Goal: Information Seeking & Learning: Learn about a topic

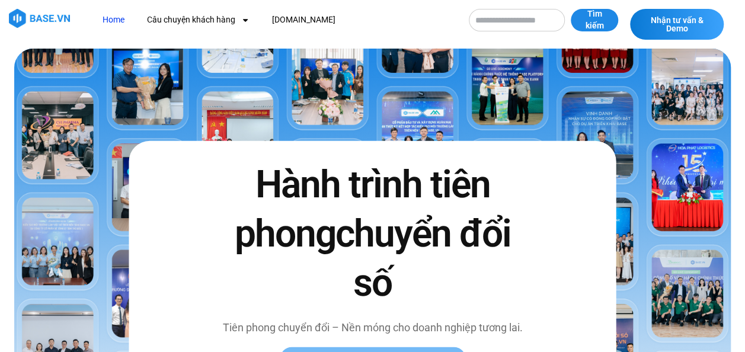
click at [126, 14] on link "Home" at bounding box center [114, 20] width 40 height 22
click at [541, 20] on input "Tìm kiếm" at bounding box center [517, 20] width 96 height 23
type input "********"
click at [571, 9] on button "Tìm kiếm" at bounding box center [594, 20] width 47 height 23
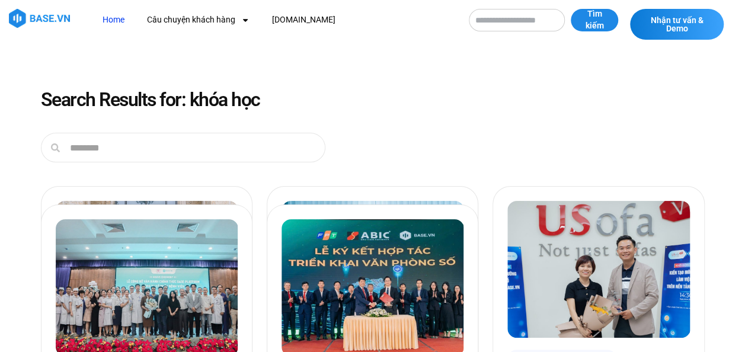
click at [110, 21] on link "Home" at bounding box center [114, 20] width 40 height 22
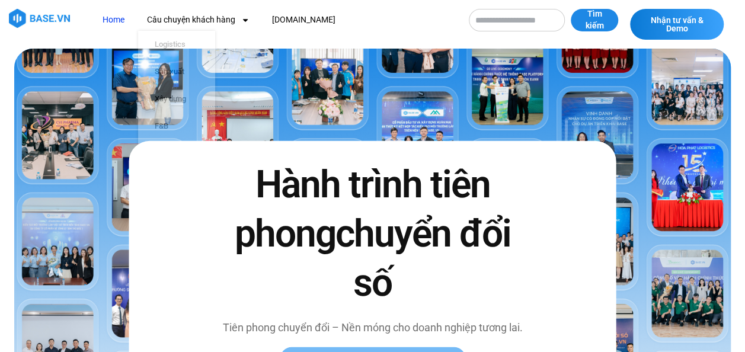
click at [112, 15] on link "Home" at bounding box center [114, 20] width 40 height 22
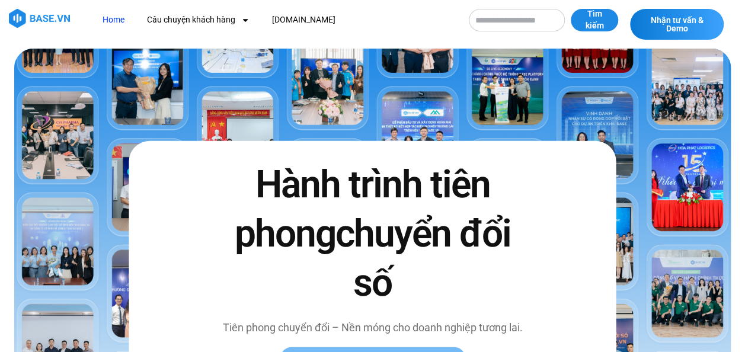
click at [55, 13] on img at bounding box center [39, 18] width 61 height 19
